Goal: Book appointment/travel/reservation

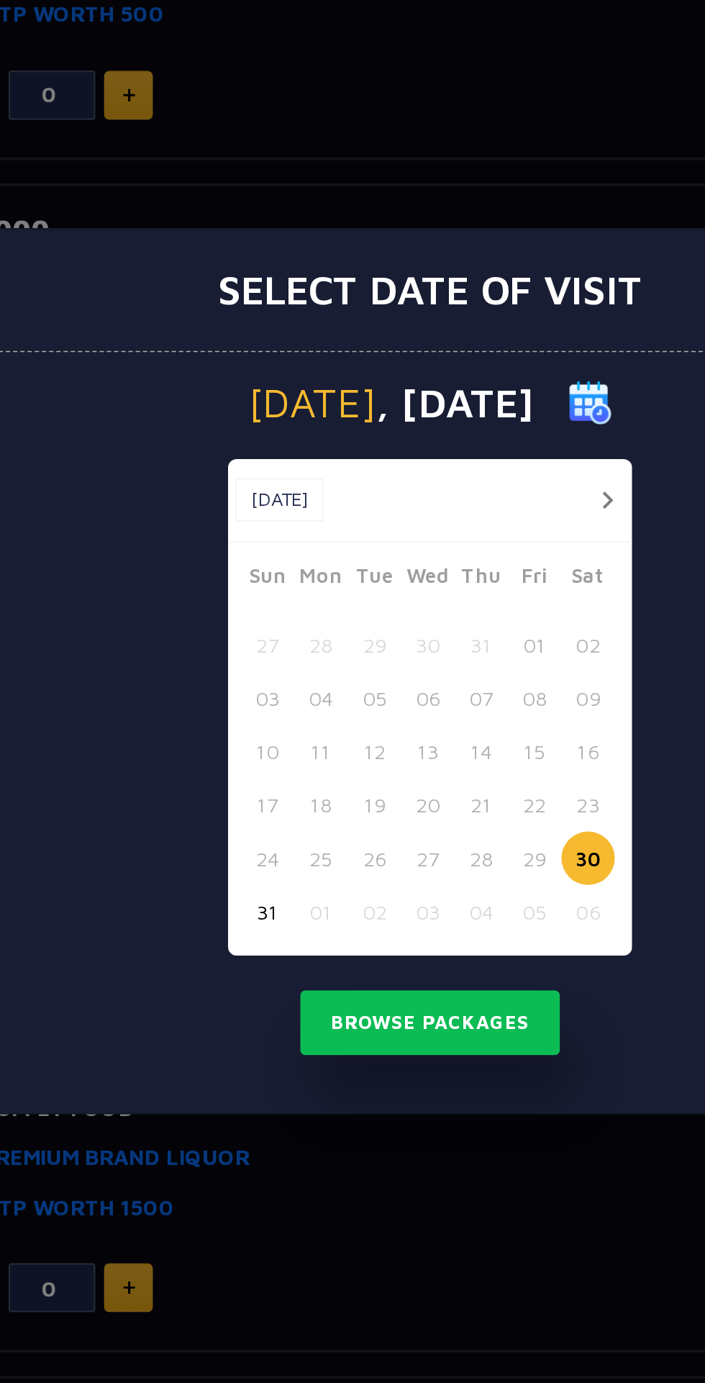
click at [440, 606] on button "button" at bounding box center [441, 606] width 18 height 18
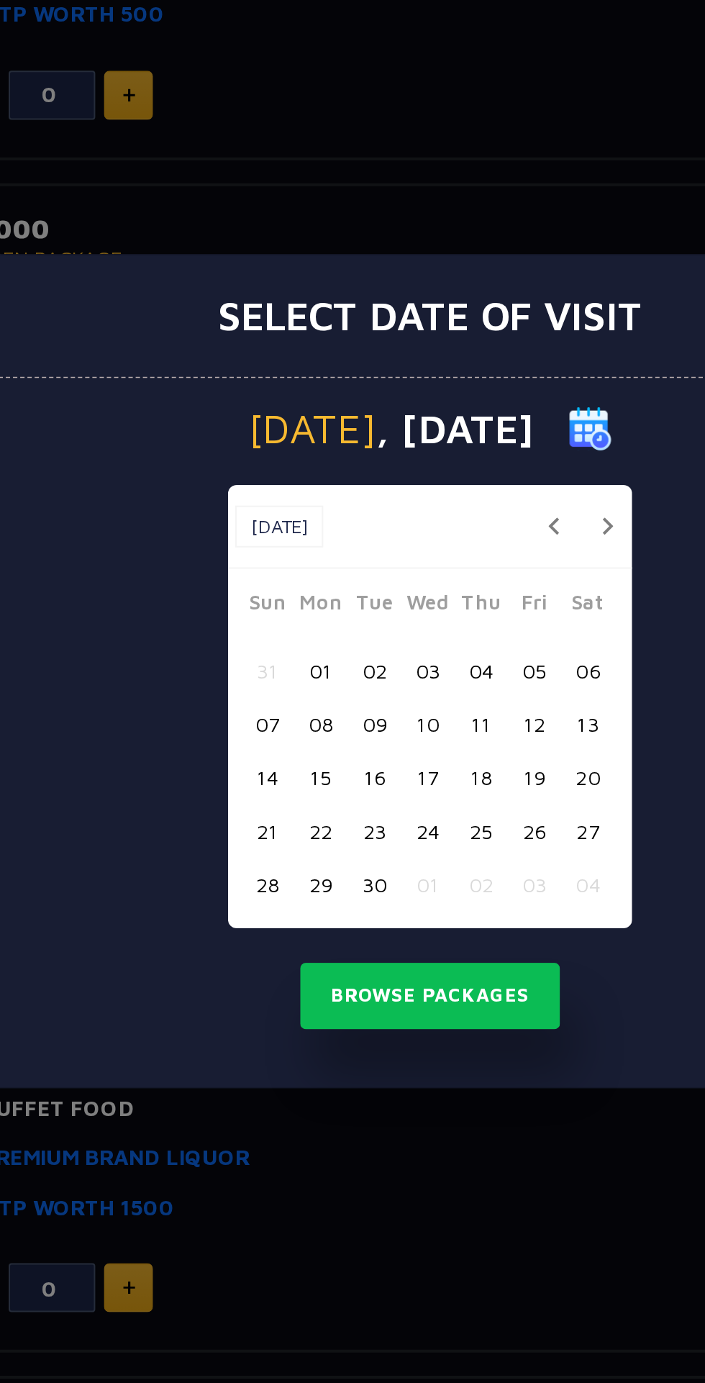
click at [407, 721] on button "12" at bounding box center [404, 718] width 27 height 27
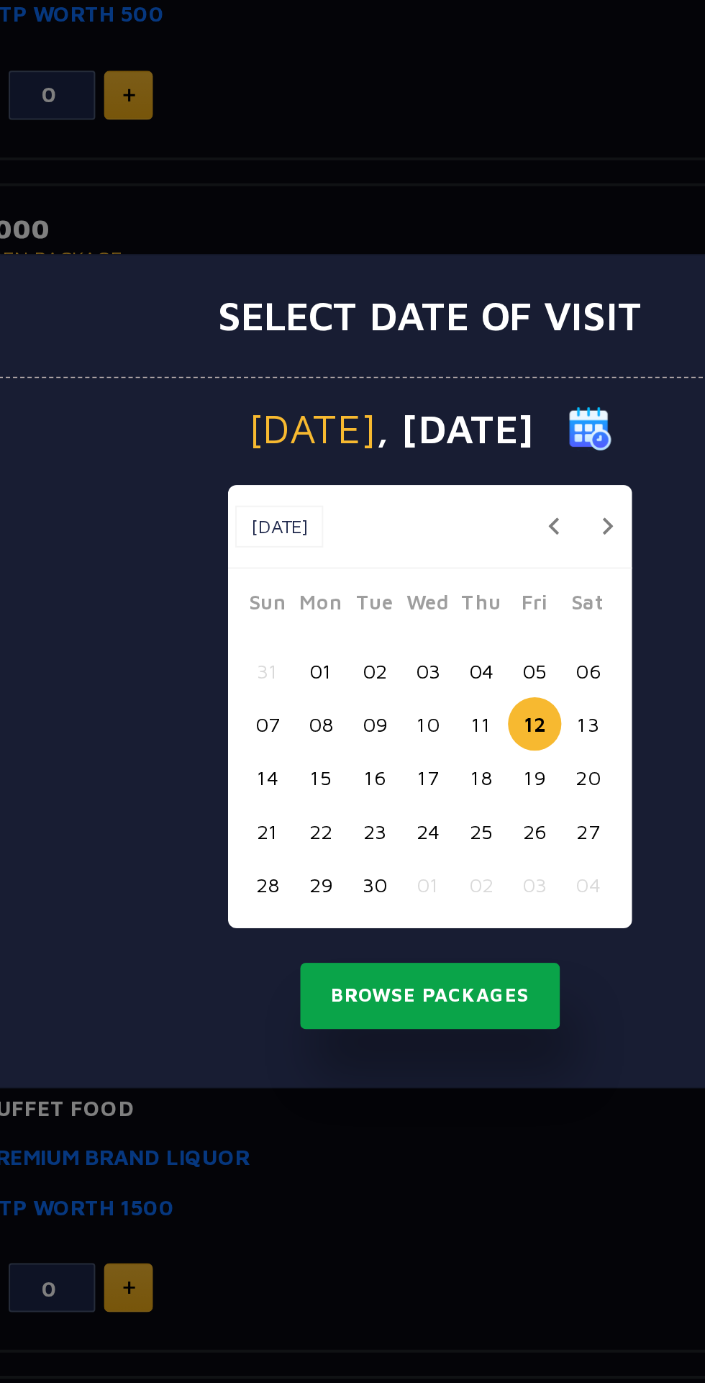
click at [390, 853] on button "Browse Packages" at bounding box center [353, 853] width 130 height 33
